Goal: Information Seeking & Learning: Learn about a topic

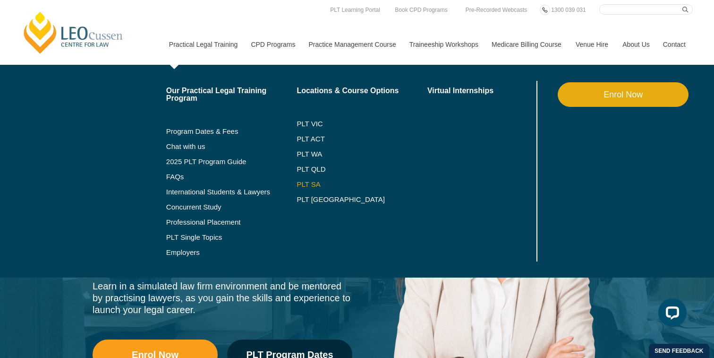
click at [300, 184] on link "PLT SA" at bounding box center [362, 184] width 131 height 8
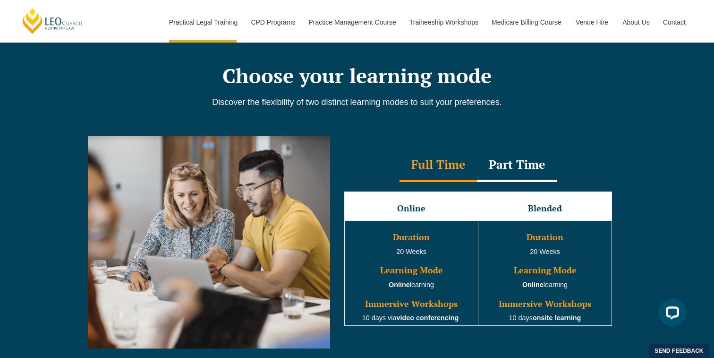
scroll to position [822, 0]
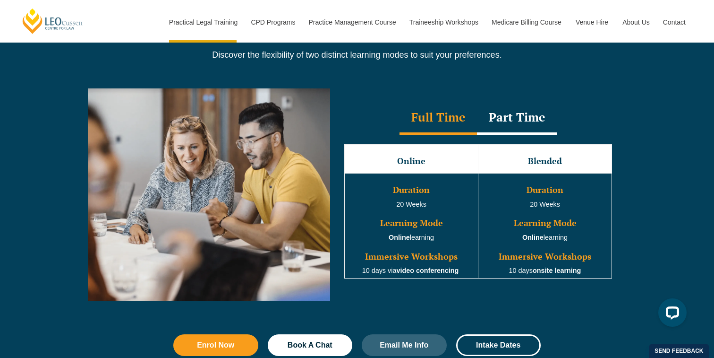
click at [505, 112] on div "Part Time" at bounding box center [517, 118] width 80 height 33
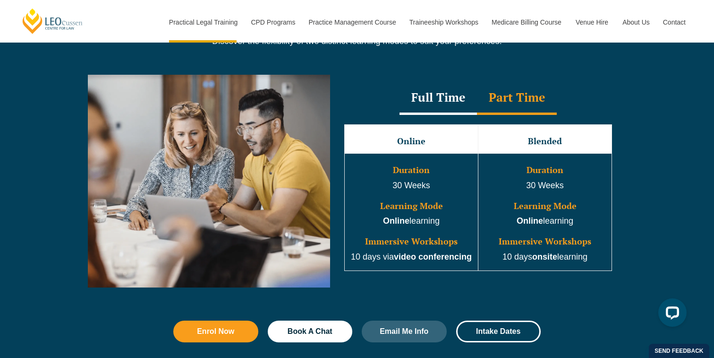
scroll to position [843, 0]
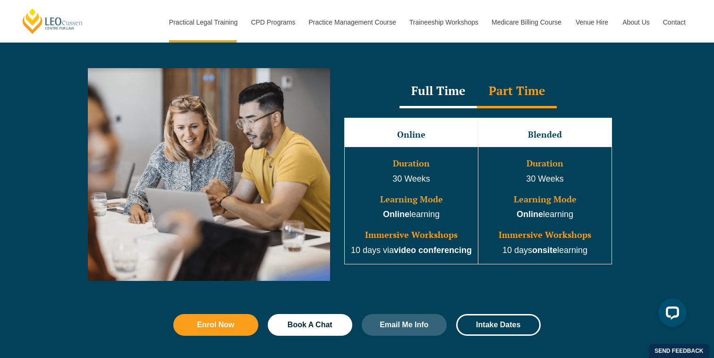
click at [427, 98] on div "Full Time" at bounding box center [438, 91] width 77 height 33
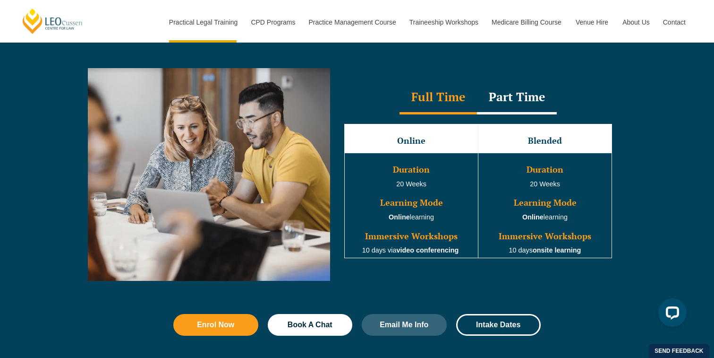
click at [520, 96] on div "Part Time" at bounding box center [517, 97] width 80 height 33
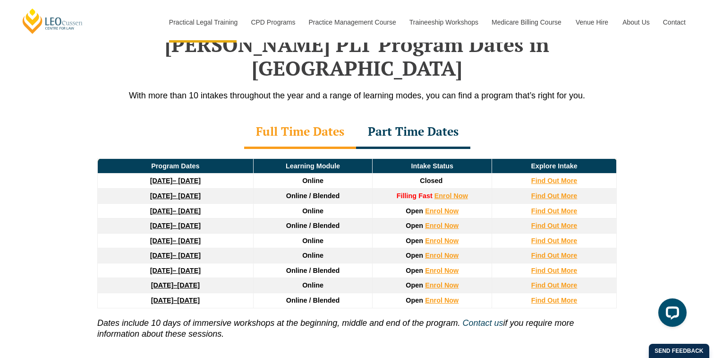
scroll to position [1240, 0]
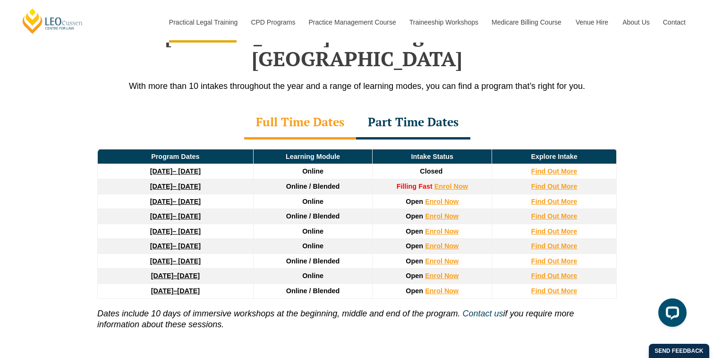
click at [412, 106] on div "Part Time Dates" at bounding box center [413, 122] width 114 height 33
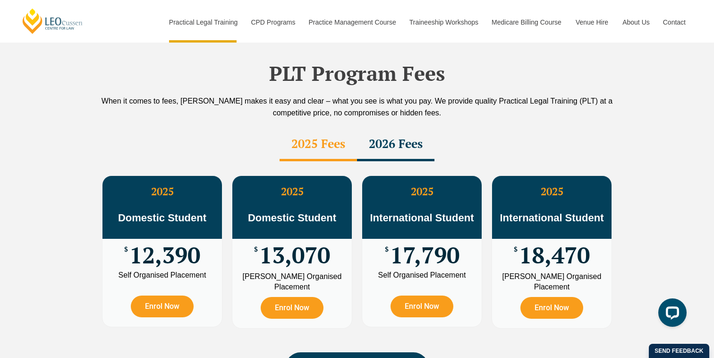
scroll to position [1576, 0]
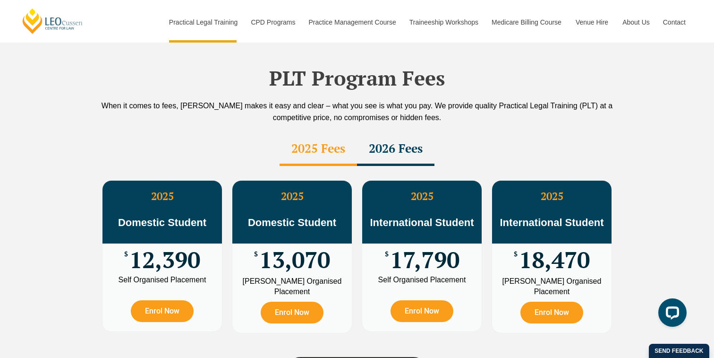
click at [377, 133] on div "2026 Fees" at bounding box center [395, 149] width 77 height 33
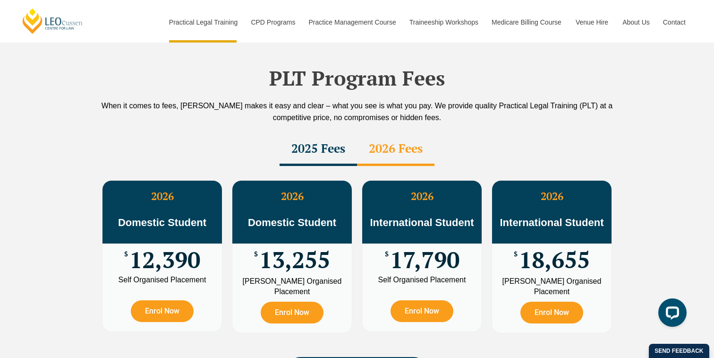
click at [341, 133] on div "2025 Fees" at bounding box center [318, 149] width 77 height 33
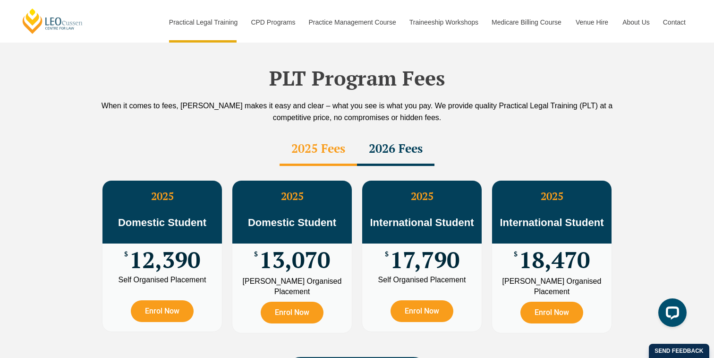
click at [377, 133] on div "2026 Fees" at bounding box center [395, 149] width 77 height 33
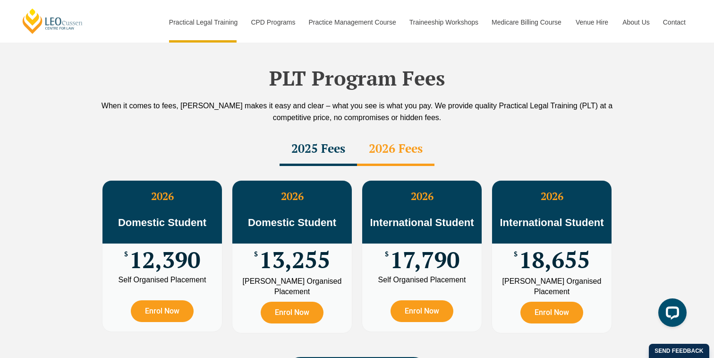
click at [329, 135] on div "2025 Fees" at bounding box center [318, 149] width 77 height 33
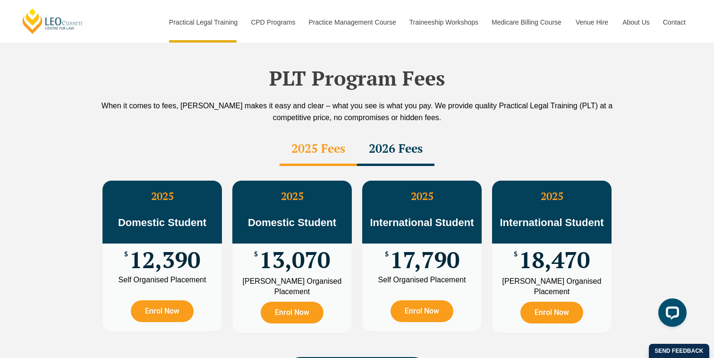
click at [394, 135] on div "2026 Fees" at bounding box center [395, 149] width 77 height 33
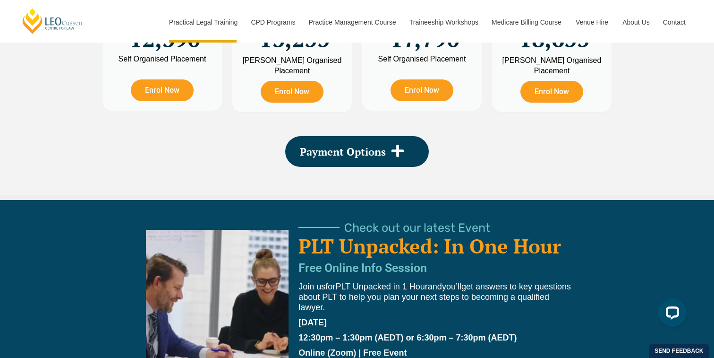
scroll to position [1794, 0]
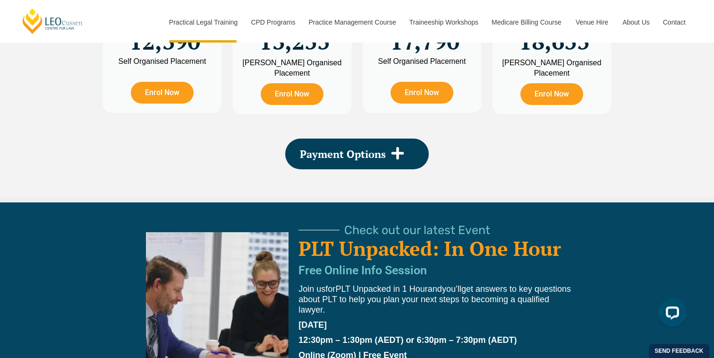
click at [394, 146] on icon at bounding box center [398, 153] width 14 height 14
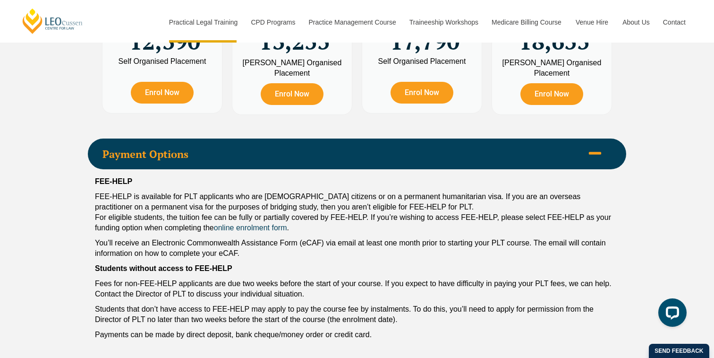
click at [432, 149] on span "Payment Options" at bounding box center [343, 154] width 481 height 10
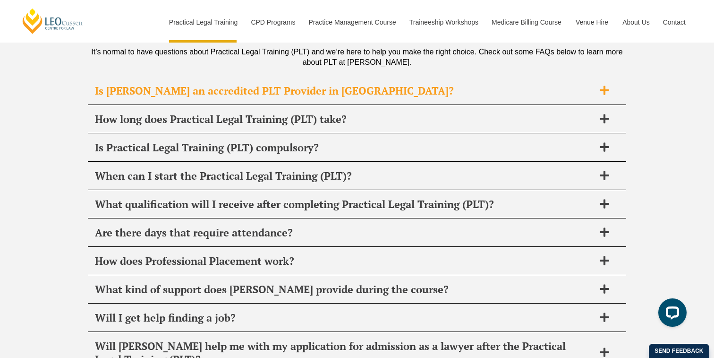
scroll to position [4481, 0]
